Goal: Communication & Community: Participate in discussion

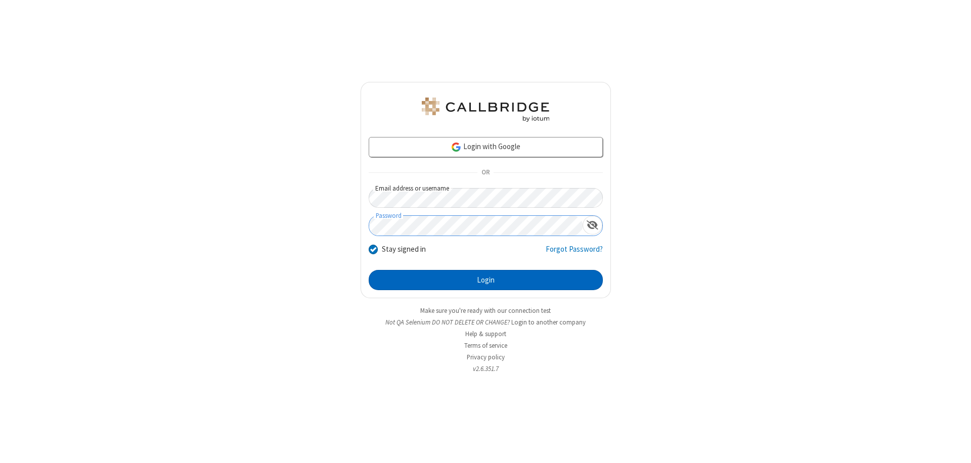
click at [486, 280] on button "Login" at bounding box center [486, 280] width 234 height 20
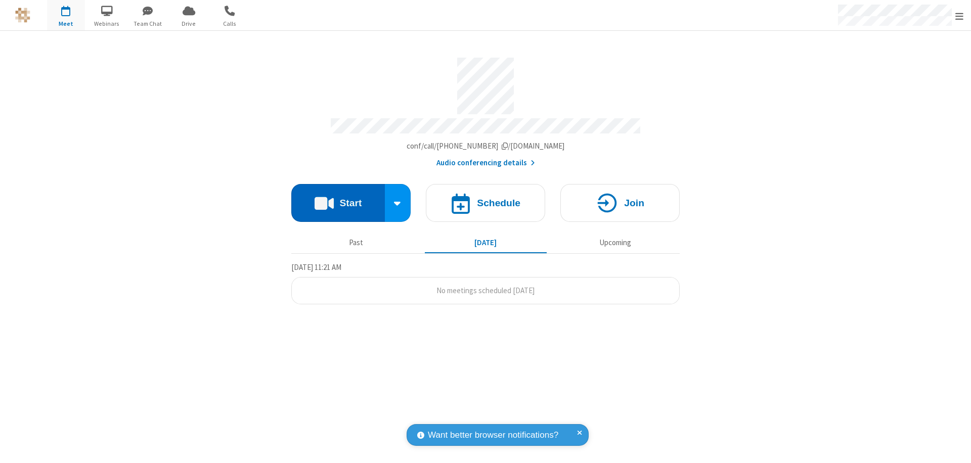
click at [338, 198] on button "Start" at bounding box center [338, 203] width 94 height 38
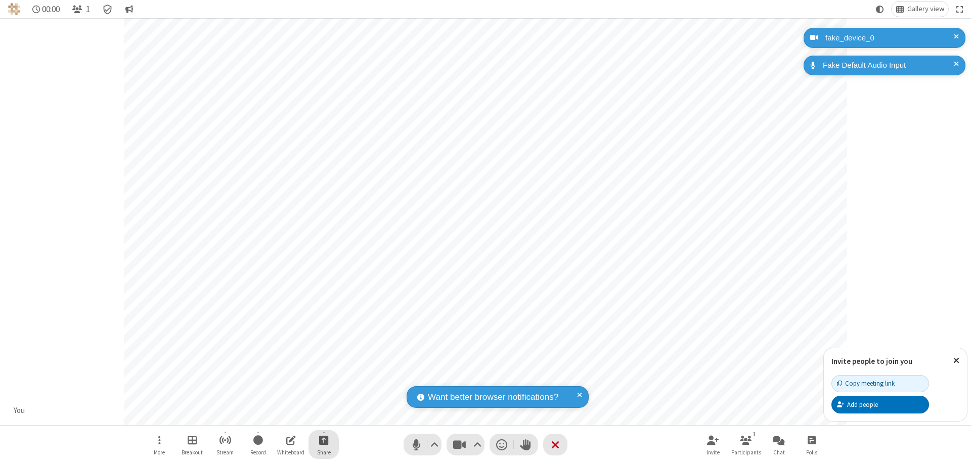
click at [324, 440] on span "Start sharing" at bounding box center [324, 440] width 10 height 13
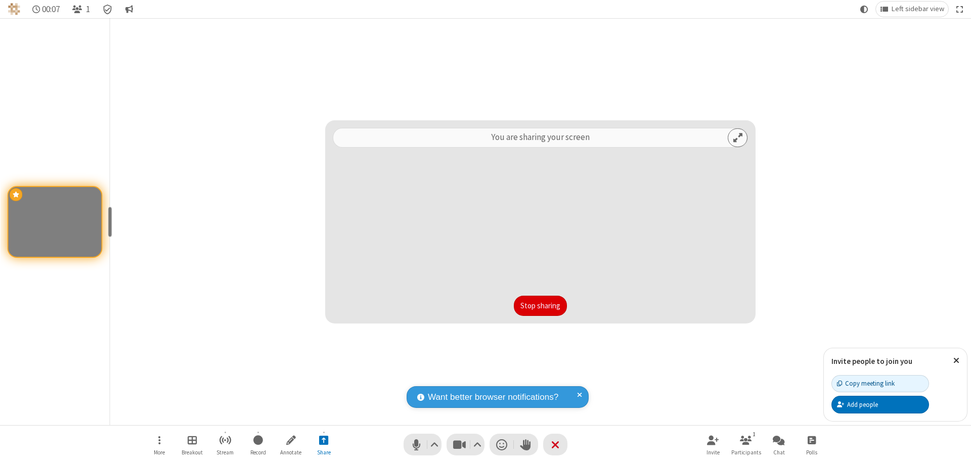
click at [540, 306] on button "Stop sharing" at bounding box center [540, 306] width 53 height 20
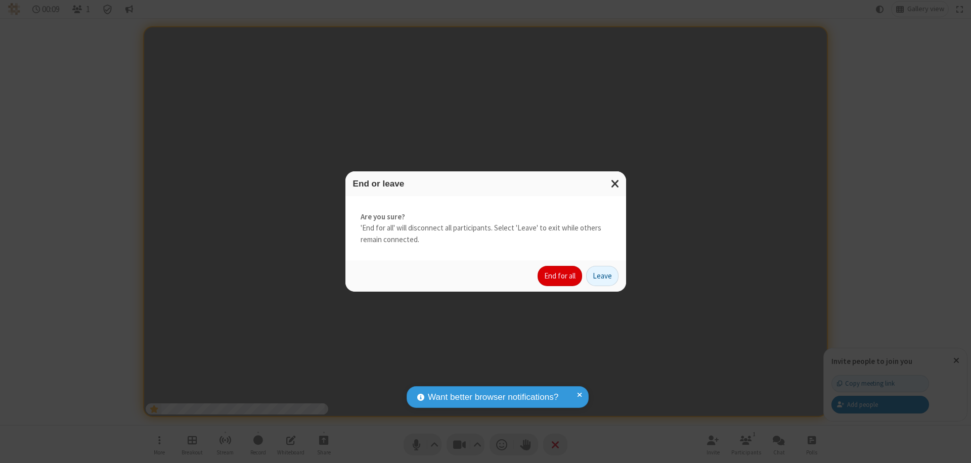
click at [560, 276] on button "End for all" at bounding box center [560, 276] width 45 height 20
